Goal: Find specific page/section: Find specific page/section

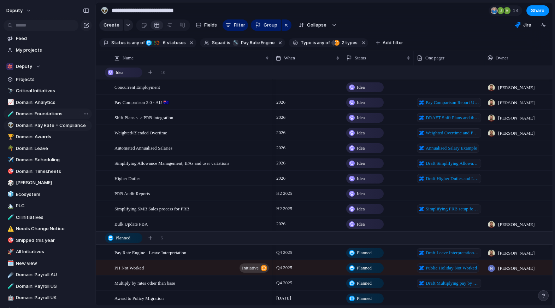
click at [34, 114] on span "Domain: Foundations" at bounding box center [53, 113] width 74 height 7
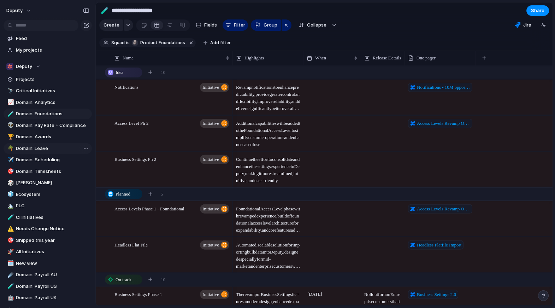
click at [47, 143] on link "🌴 Domain: Leave" at bounding box center [48, 148] width 88 height 11
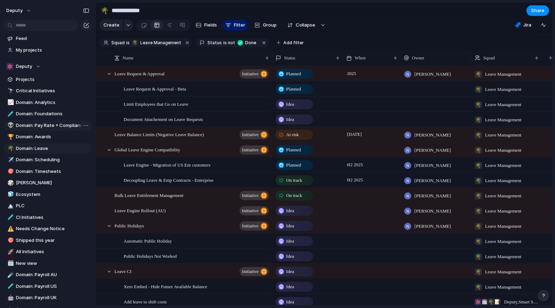
click at [56, 124] on span "Domain: Pay Rate + Compliance" at bounding box center [53, 125] width 74 height 7
type input "**********"
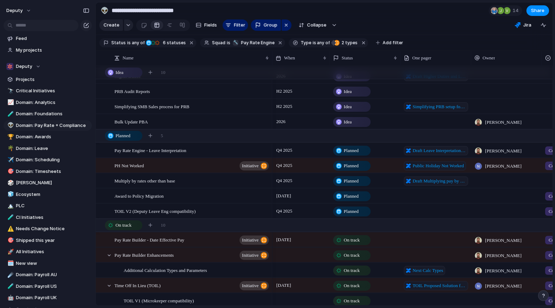
scroll to position [103, 0]
click at [184, 236] on span "Pay Rate Builder - Date Effective Pay" at bounding box center [150, 239] width 70 height 8
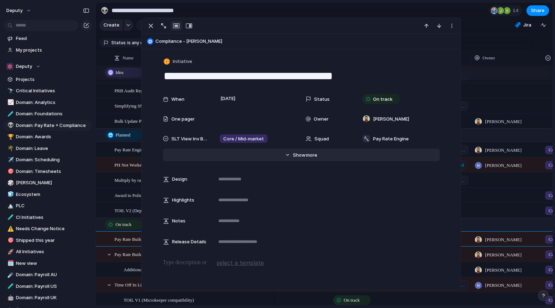
click at [293, 158] on button "Hide Show more" at bounding box center [301, 154] width 277 height 13
